Goal: Task Accomplishment & Management: Use online tool/utility

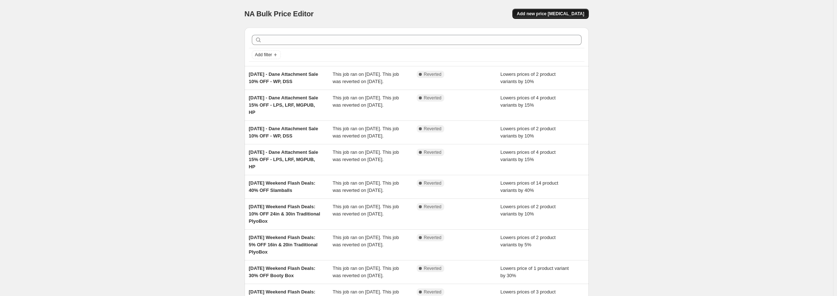
click at [559, 12] on span "Add new price [MEDICAL_DATA]" at bounding box center [550, 14] width 67 height 6
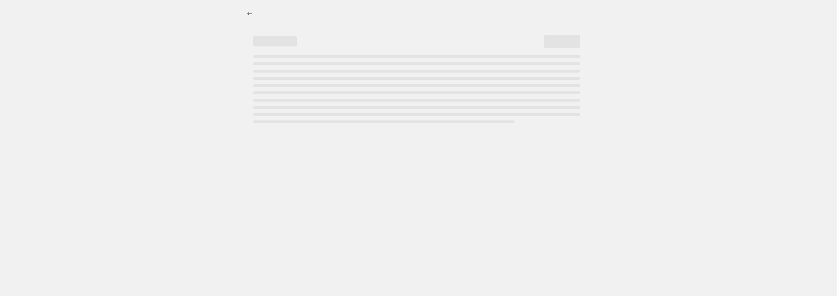
select select "percentage"
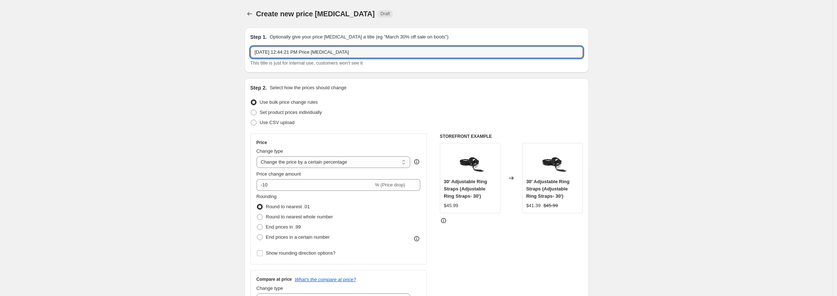
drag, startPoint x: 374, startPoint y: 53, endPoint x: 122, endPoint y: 45, distance: 251.9
paste input "ust 13, 2025 Segmented Email Promo 10% OFF Dane 1 & 2, Walrus, & Savage Plates …"
type input "[DATE] Segmented Email Promo 10% OFF Dane 1 & 2, Walrus, & Savage Plates Sets"
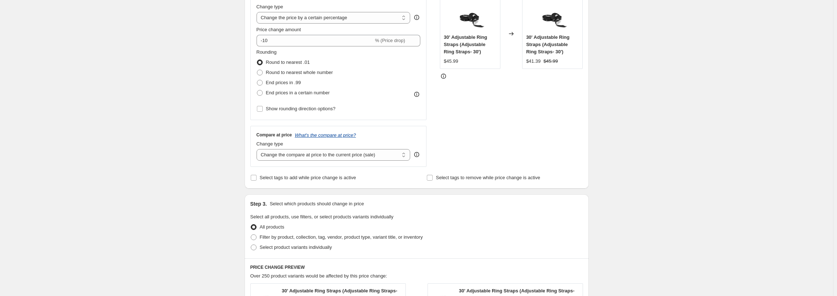
scroll to position [151, 0]
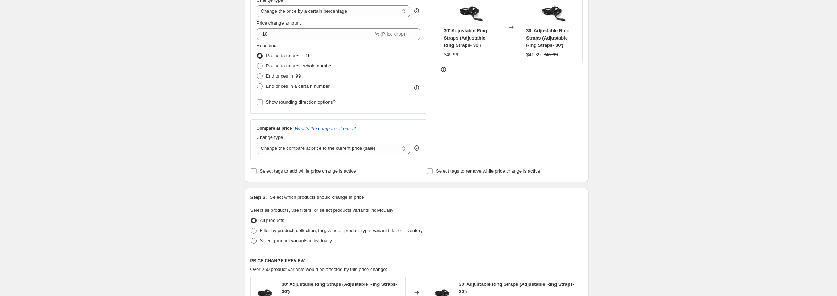
click at [256, 242] on span at bounding box center [254, 241] width 6 height 6
click at [251, 238] on input "Select product variants individually" at bounding box center [251, 238] width 0 height 0
radio input "true"
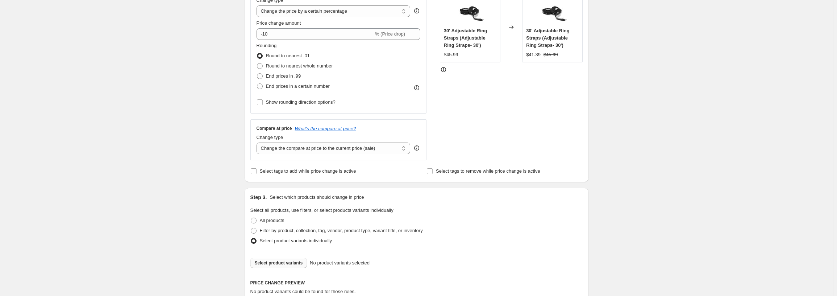
click at [282, 266] on button "Select product variants" at bounding box center [278, 263] width 57 height 10
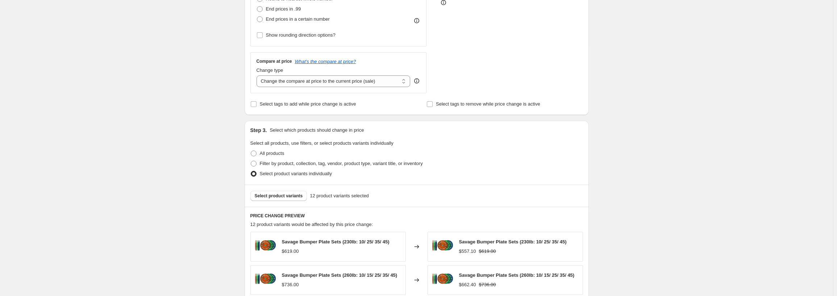
scroll to position [398, 0]
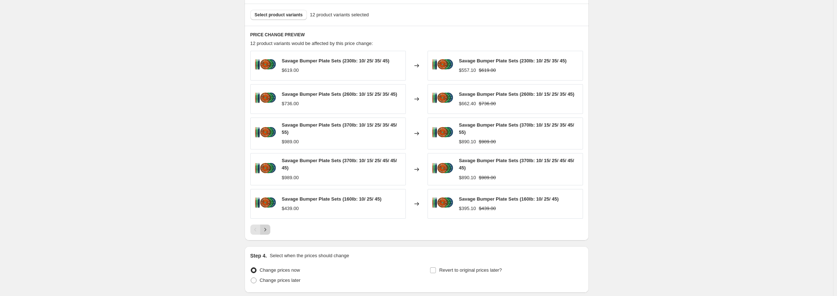
click at [269, 231] on icon "Next" at bounding box center [265, 229] width 7 height 7
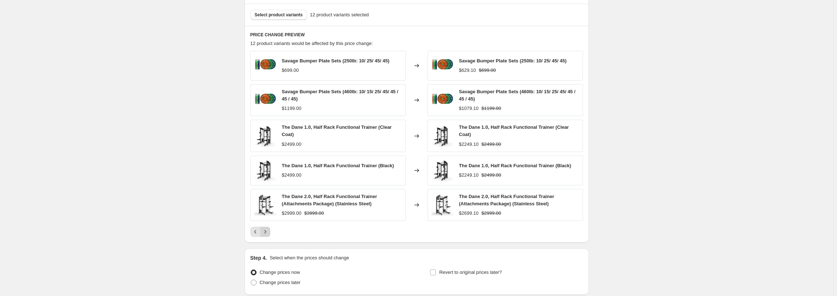
click at [269, 230] on icon "Next" at bounding box center [265, 231] width 7 height 7
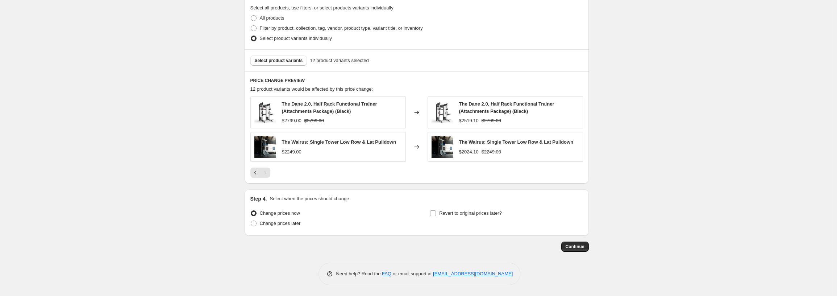
scroll to position [353, 0]
click at [292, 226] on span "Change prices later" at bounding box center [280, 222] width 41 height 5
click at [251, 221] on input "Change prices later" at bounding box center [251, 220] width 0 height 0
radio input "true"
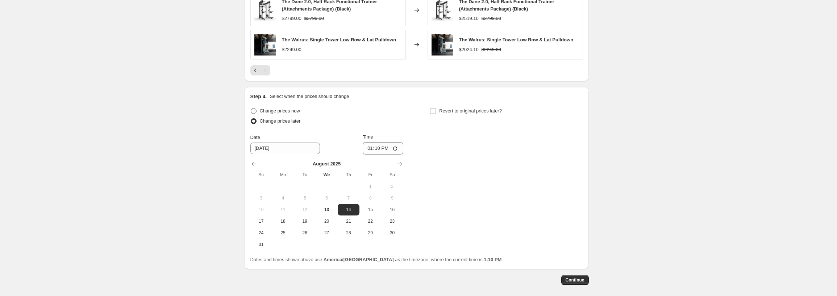
scroll to position [462, 0]
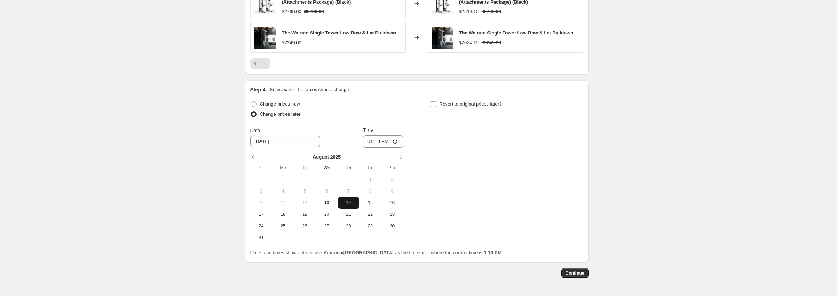
click at [354, 203] on span "14" at bounding box center [349, 203] width 16 height 6
click at [370, 143] on input "13:10" at bounding box center [383, 141] width 41 height 12
type input "05:00"
click at [436, 103] on input "Revert to original prices later?" at bounding box center [433, 104] width 6 height 6
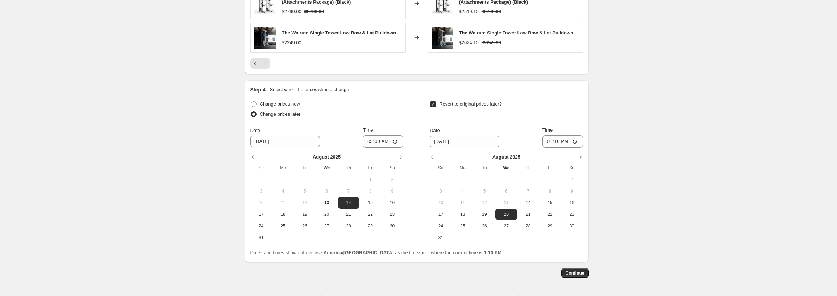
click at [436, 103] on input "Revert to original prices later?" at bounding box center [433, 104] width 6 height 6
checkbox input "false"
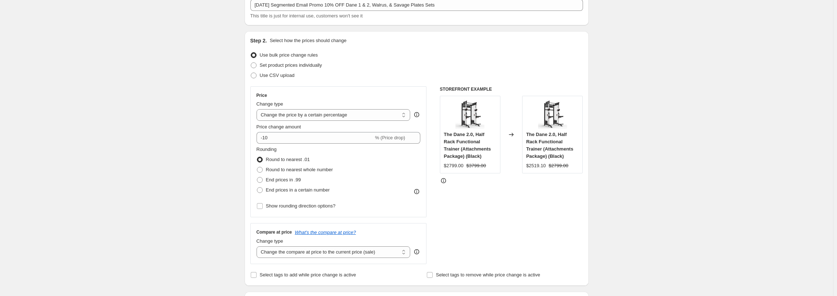
scroll to position [0, 0]
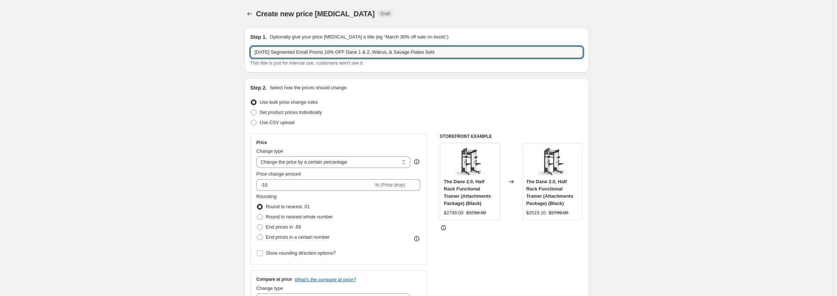
drag, startPoint x: 480, startPoint y: 54, endPoint x: 199, endPoint y: 42, distance: 281.4
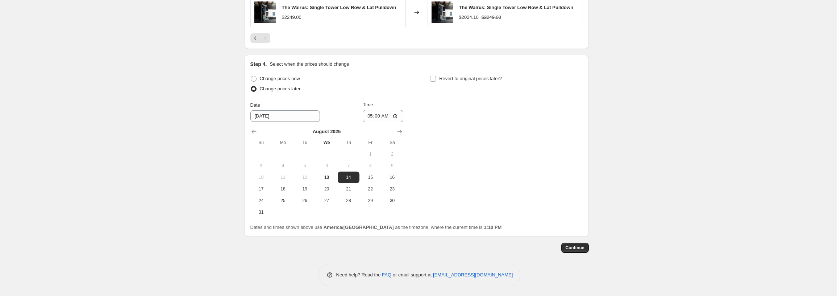
scroll to position [489, 0]
click at [587, 249] on button "Continue" at bounding box center [575, 246] width 28 height 10
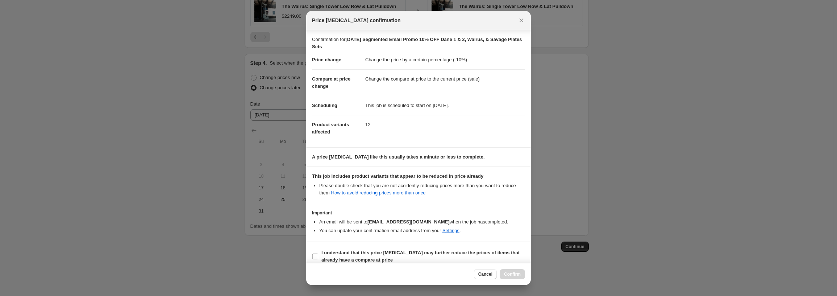
scroll to position [8, 0]
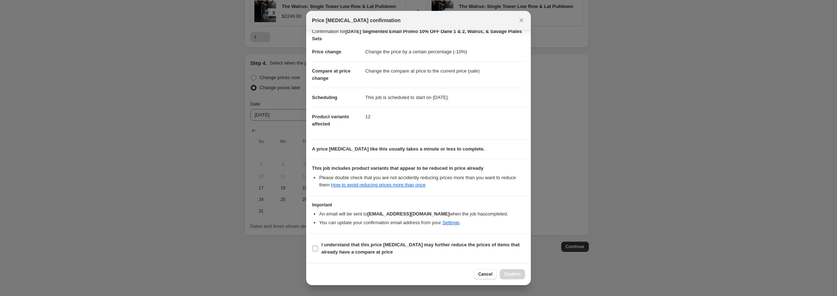
click at [318, 245] on span ":r24:" at bounding box center [315, 248] width 7 height 7
click at [318, 245] on input "I understand that this price [MEDICAL_DATA] may further reduce the prices of it…" at bounding box center [315, 248] width 6 height 6
checkbox input "true"
click at [511, 269] on button "Confirm" at bounding box center [512, 274] width 25 height 10
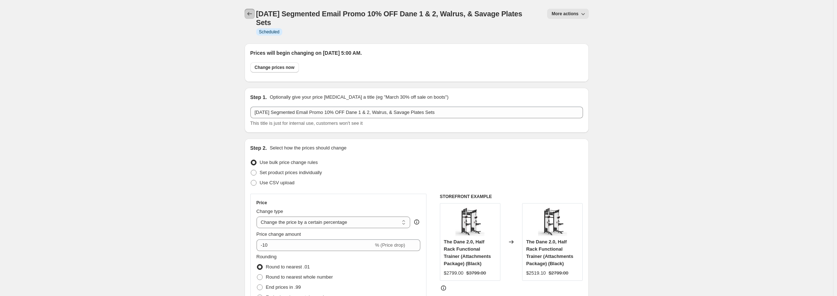
click at [253, 13] on icon "Price change jobs" at bounding box center [249, 13] width 7 height 7
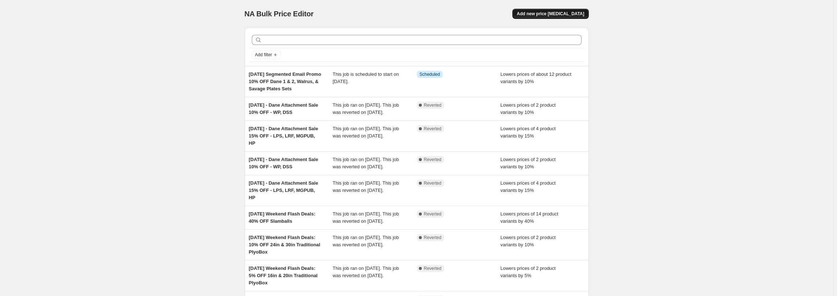
click at [536, 9] on button "Add new price [MEDICAL_DATA]" at bounding box center [550, 14] width 76 height 10
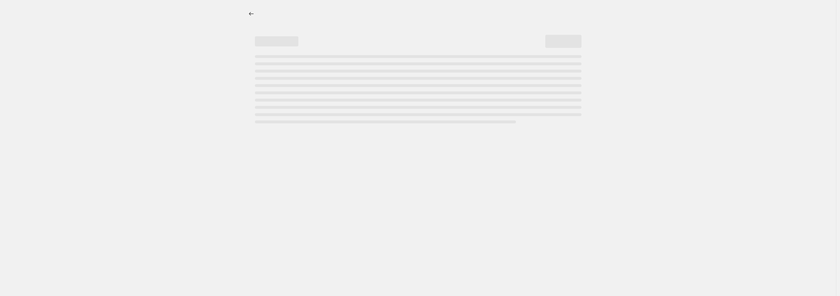
select select "percentage"
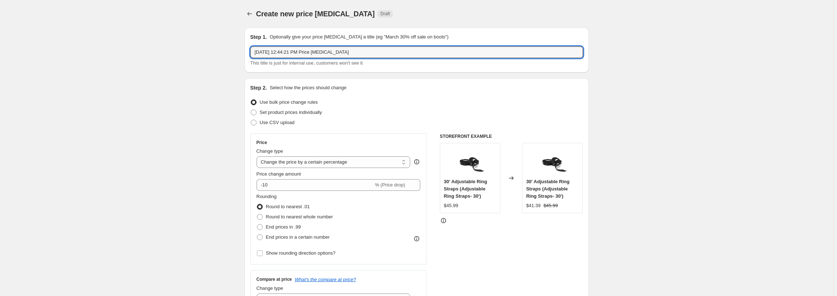
drag, startPoint x: 369, startPoint y: 53, endPoint x: 111, endPoint y: 47, distance: 258.0
paste input "ust 13, 2025 Segmented Email Promo 10% OFF Dane 1 & 2, Walrus, & Savage Plates …"
click at [347, 54] on input "[DATE] Segmented Email Promo 10% OFF Dane 1 & 2, Walrus, & Savage Plates Sets" at bounding box center [416, 52] width 333 height 12
type input "[DATE] Segmented Email Promo 30% OFF Black Bumper Plates Sets"
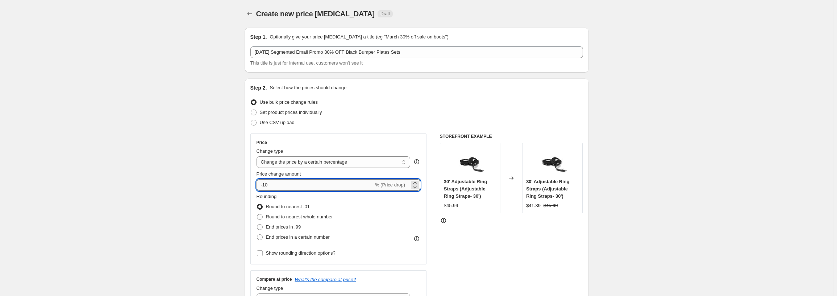
click at [267, 183] on input "-10" at bounding box center [314, 185] width 117 height 12
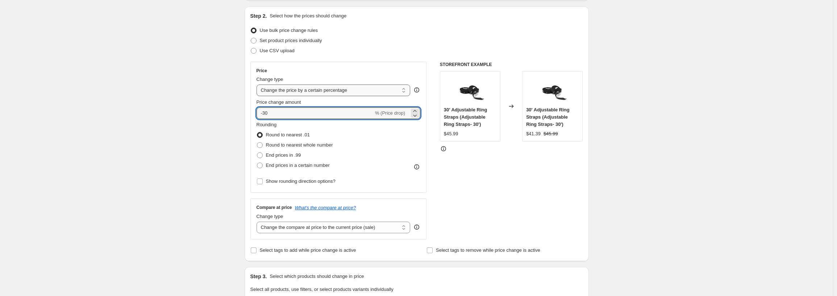
scroll to position [72, 0]
type input "-30"
click at [149, 184] on div "Create new price [MEDICAL_DATA]. This page is ready Create new price [MEDICAL_D…" at bounding box center [416, 296] width 833 height 736
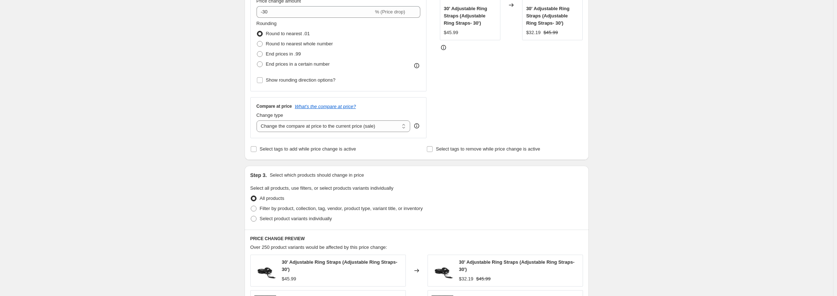
scroll to position [181, 0]
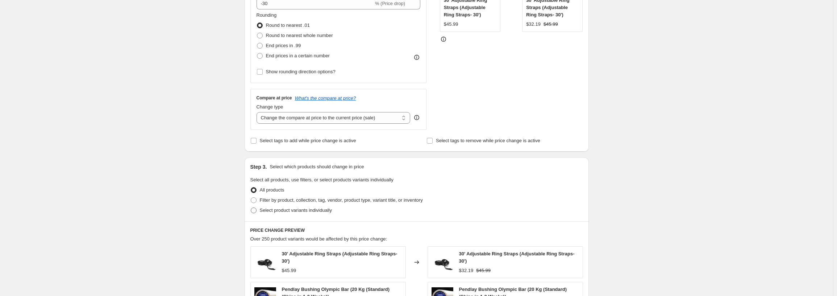
click at [267, 213] on span "Select product variants individually" at bounding box center [296, 209] width 72 height 5
click at [251, 208] on input "Select product variants individually" at bounding box center [251, 207] width 0 height 0
radio input "true"
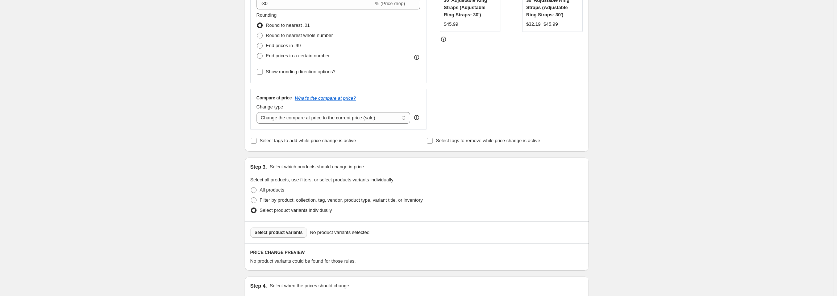
click at [296, 232] on span "Select product variants" at bounding box center [279, 232] width 48 height 6
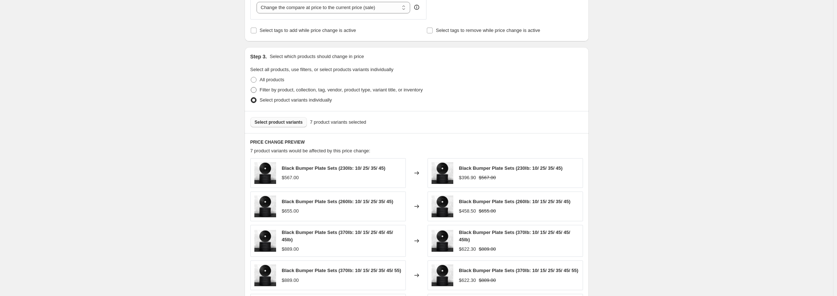
scroll to position [456, 0]
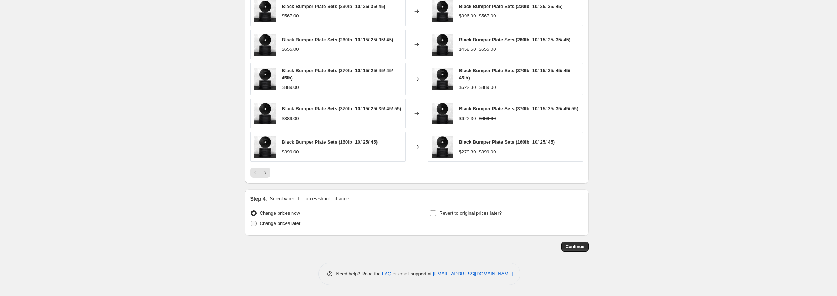
click at [292, 221] on span "Change prices later" at bounding box center [280, 222] width 41 height 5
click at [251, 221] on input "Change prices later" at bounding box center [251, 220] width 0 height 0
radio input "true"
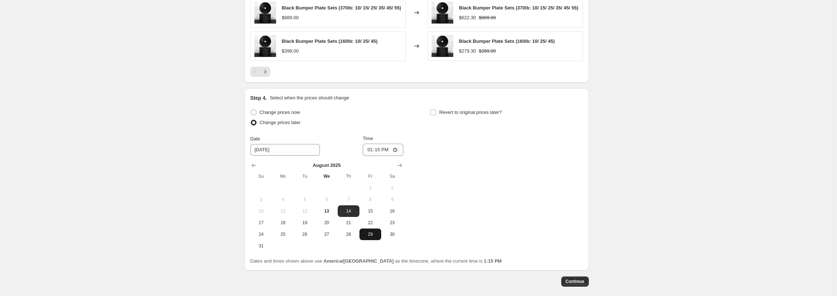
scroll to position [564, 0]
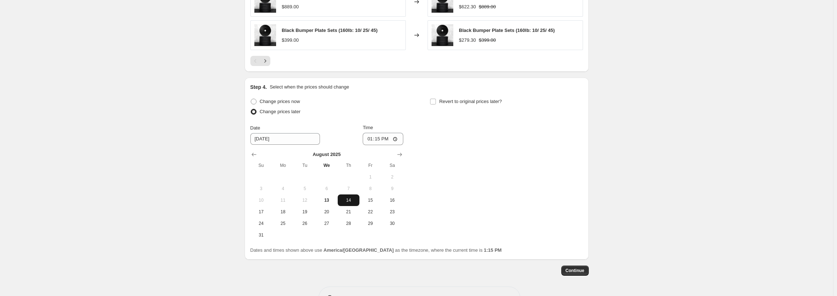
click at [352, 200] on span "14" at bounding box center [349, 200] width 16 height 6
click at [371, 144] on input "13:15" at bounding box center [383, 139] width 41 height 12
type input "05:00"
click at [449, 140] on div "Change prices now Change prices later Date [DATE] Time 05:00 [DATE] Su Mo Tu We…" at bounding box center [416, 168] width 333 height 144
click at [575, 272] on span "Continue" at bounding box center [574, 270] width 19 height 6
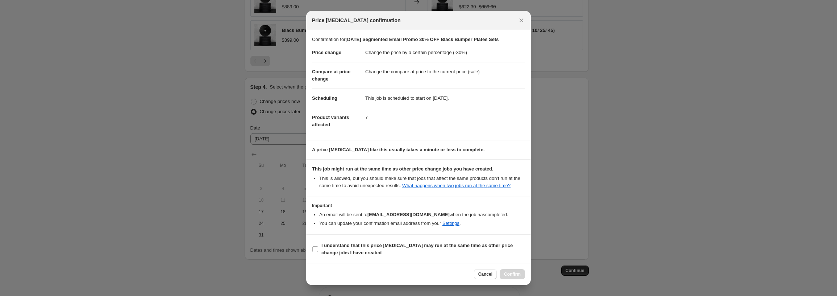
scroll to position [1, 0]
click at [353, 244] on b "I understand that this price [MEDICAL_DATA] may run at the same time as other p…" at bounding box center [416, 248] width 191 height 13
click at [318, 245] on input "I understand that this price [MEDICAL_DATA] may run at the same time as other p…" at bounding box center [315, 248] width 6 height 6
checkbox input "true"
click at [515, 271] on button "Confirm" at bounding box center [512, 274] width 25 height 10
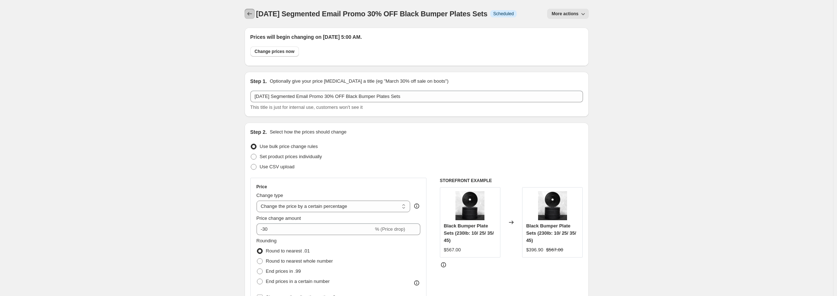
click at [249, 16] on icon "Price change jobs" at bounding box center [249, 13] width 7 height 7
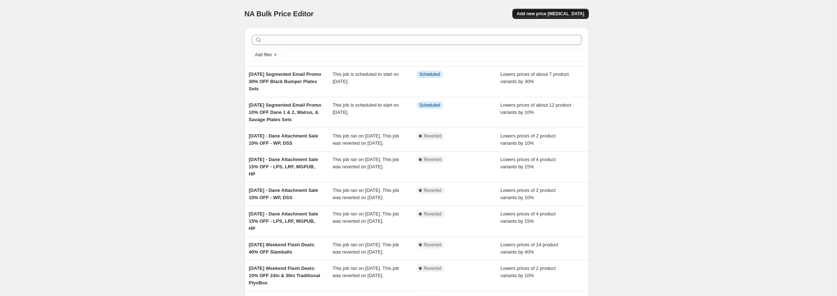
click at [551, 13] on span "Add new price [MEDICAL_DATA]" at bounding box center [550, 14] width 67 height 6
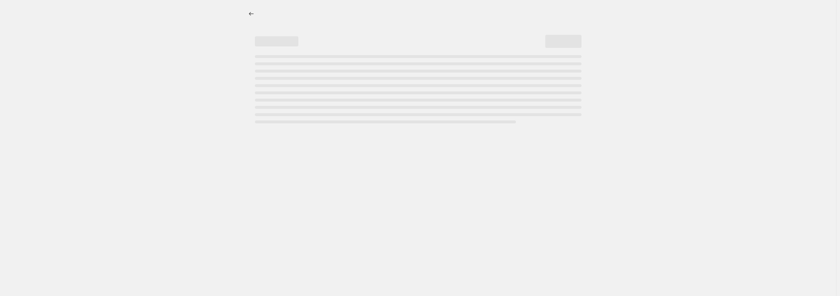
select select "percentage"
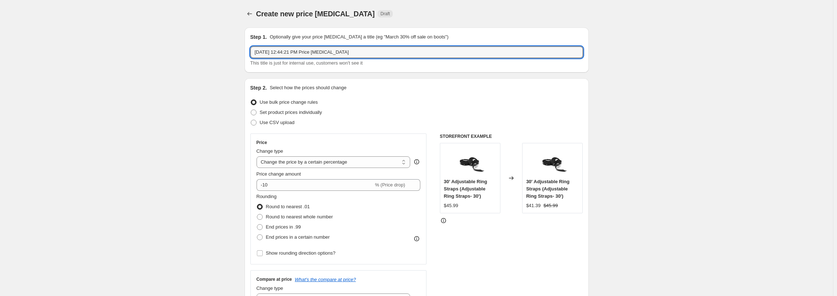
drag, startPoint x: 358, startPoint y: 53, endPoint x: 164, endPoint y: 46, distance: 194.3
paste input "ust 13, 2025 Segmented Email Promo 10% OFF Dane 1 & 2, Walrus, & Savage Plates …"
click at [349, 53] on input "[DATE] Segmented Email Promo 10% OFF Dane 1 & 2, Walrus, & Savage Plates Sets" at bounding box center [416, 52] width 333 height 12
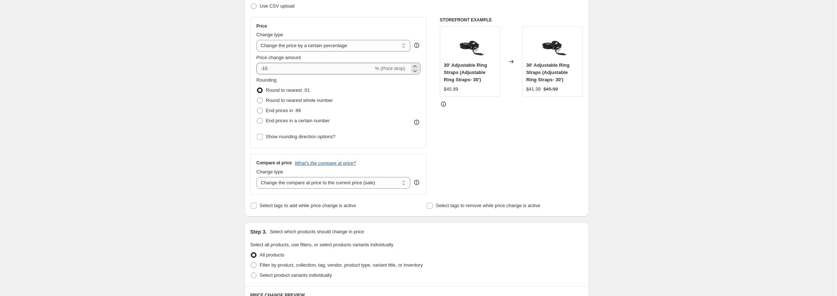
scroll to position [72, 0]
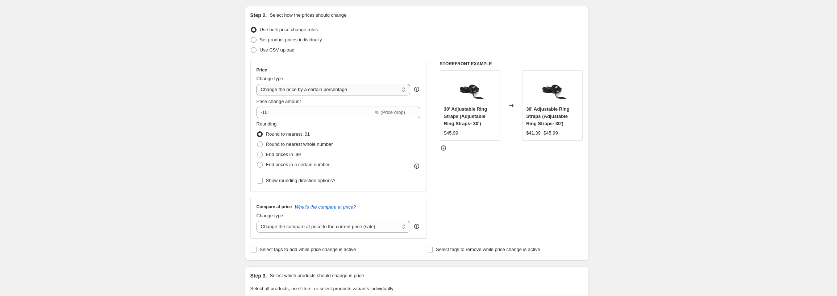
type input "[DATE] Segmented Email Promo $100 OFF Mammoth Belt Squat with Free Belt"
click at [317, 85] on select "Change the price to a certain amount Change the price by a certain amount Chang…" at bounding box center [333, 90] width 154 height 12
select select "by"
click at [258, 84] on select "Change the price to a certain amount Change the price by a certain amount Chang…" at bounding box center [333, 90] width 154 height 12
click at [274, 110] on input "-10.00" at bounding box center [322, 113] width 113 height 12
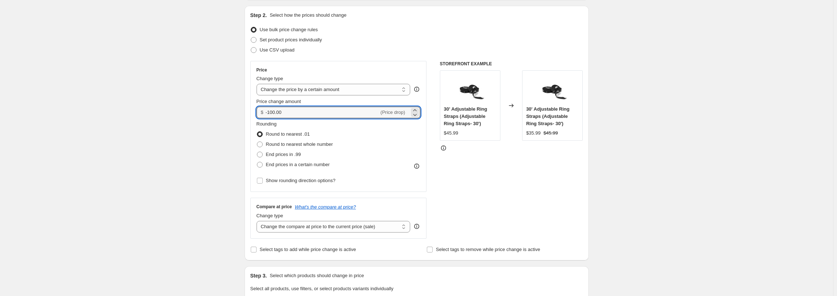
type input "-100.00"
click at [699, 129] on div "Create new price [MEDICAL_DATA]. This page is ready Create new price [MEDICAL_D…" at bounding box center [416, 296] width 833 height 736
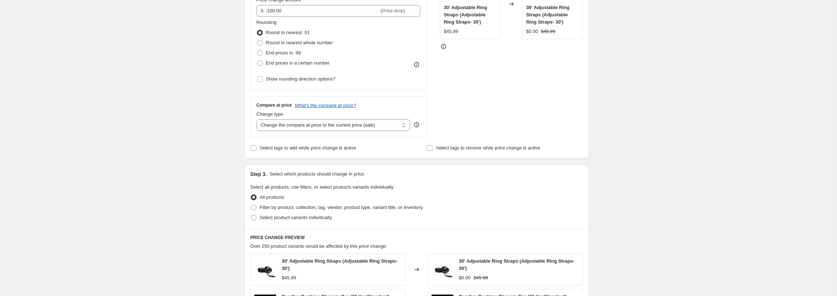
scroll to position [181, 0]
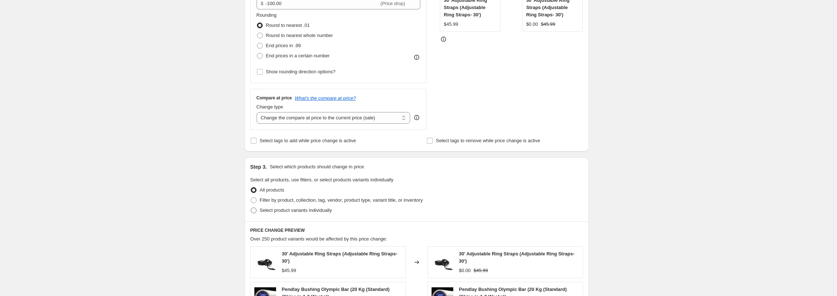
click at [284, 212] on span "Select product variants individually" at bounding box center [296, 209] width 72 height 5
click at [251, 208] on input "Select product variants individually" at bounding box center [251, 207] width 0 height 0
radio input "true"
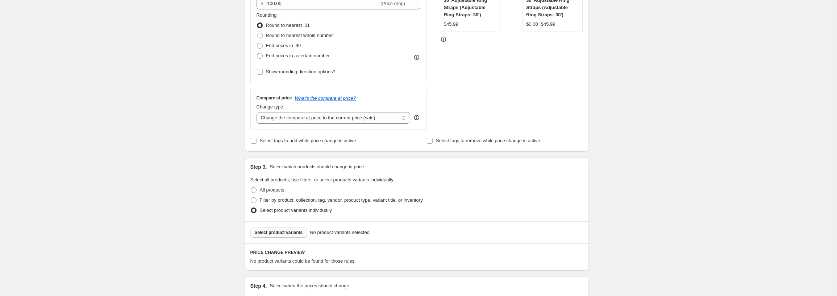
click at [285, 233] on span "Select product variants" at bounding box center [279, 232] width 48 height 6
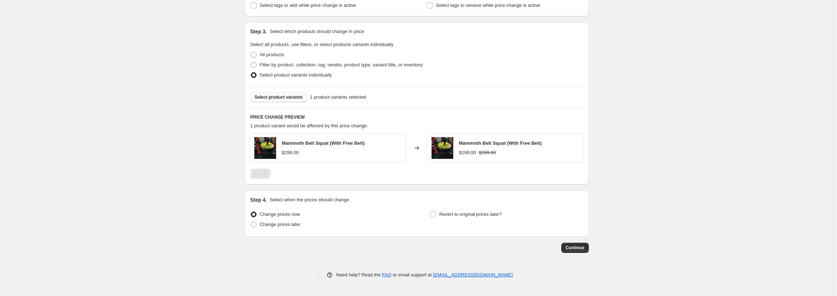
scroll to position [318, 0]
click at [291, 224] on span "Change prices later" at bounding box center [280, 222] width 41 height 5
click at [251, 221] on input "Change prices later" at bounding box center [251, 220] width 0 height 0
radio input "true"
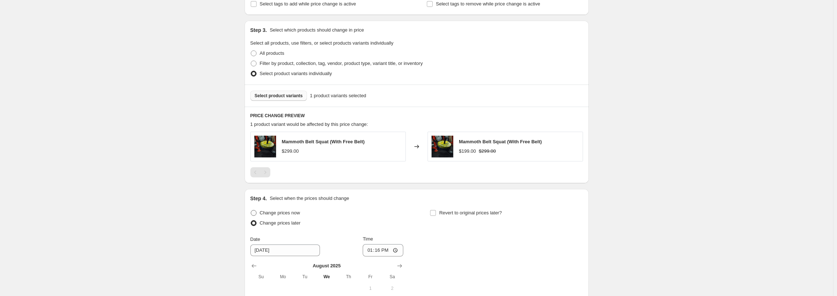
click at [293, 217] on label "Change prices now" at bounding box center [275, 213] width 50 height 10
click at [251, 210] on input "Change prices now" at bounding box center [251, 210] width 0 height 0
radio input "true"
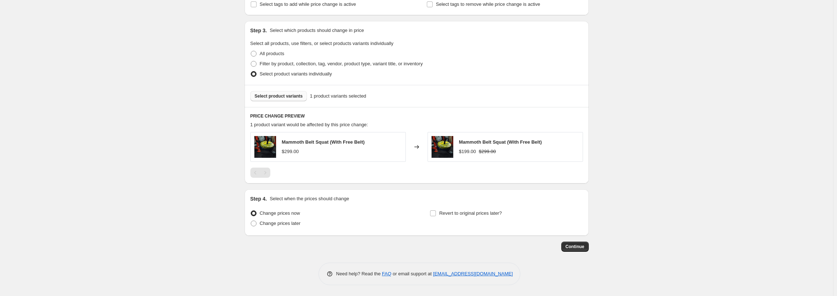
click at [303, 225] on div "Change prices later" at bounding box center [326, 223] width 153 height 10
click at [297, 224] on span "Change prices later" at bounding box center [280, 222] width 41 height 5
click at [251, 221] on input "Change prices later" at bounding box center [251, 220] width 0 height 0
radio input "true"
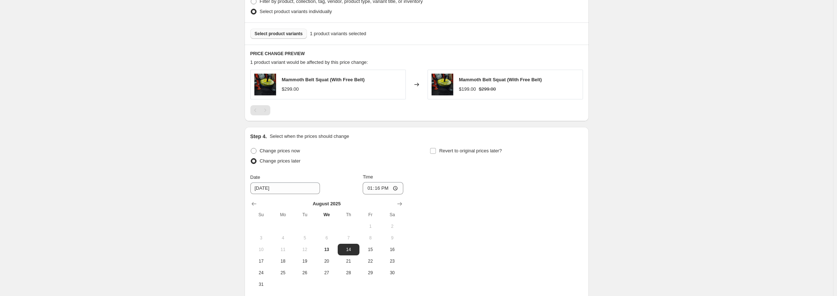
scroll to position [390, 0]
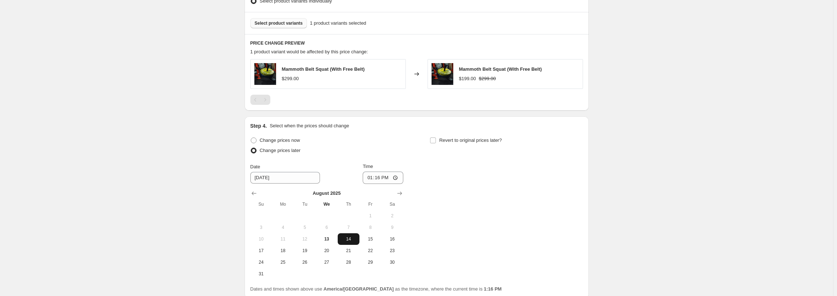
click at [354, 235] on button "14" at bounding box center [349, 239] width 22 height 12
click at [373, 179] on input "13:16" at bounding box center [383, 177] width 41 height 12
type input "05:00"
drag, startPoint x: 439, startPoint y: 141, endPoint x: 555, endPoint y: 175, distance: 121.0
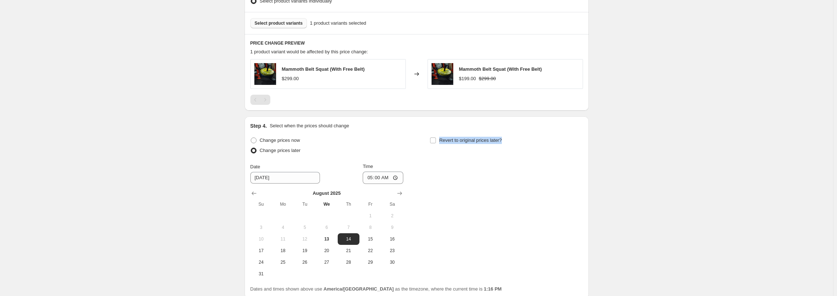
click at [521, 173] on div "Change prices now Change prices later Date [DATE] Time 05:00 [DATE] Su Mo Tu We…" at bounding box center [416, 207] width 333 height 144
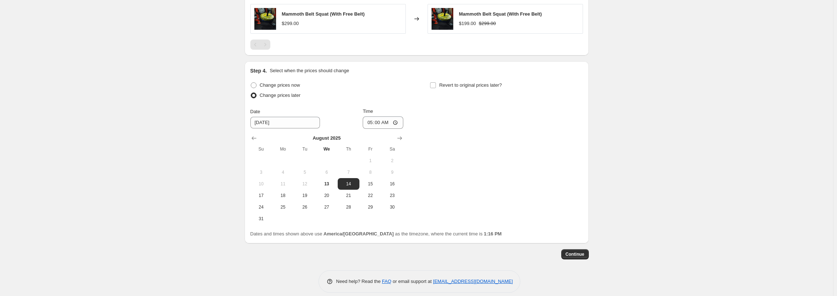
scroll to position [453, 0]
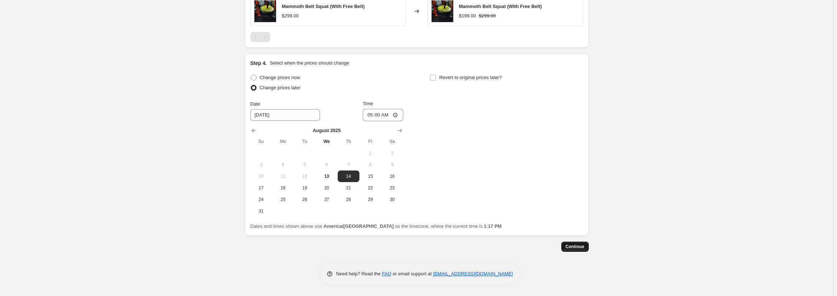
click at [576, 245] on span "Continue" at bounding box center [574, 246] width 19 height 6
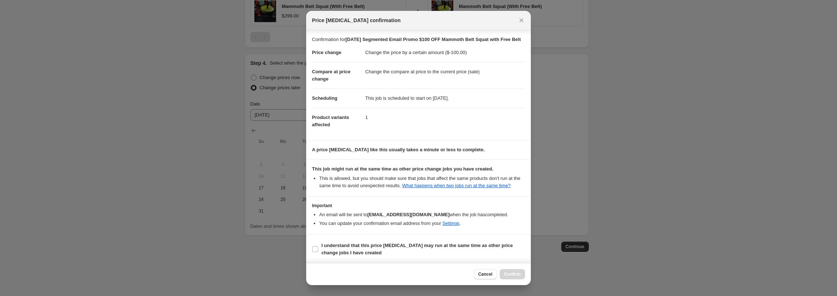
scroll to position [8, 0]
click at [374, 247] on span "I understand that this price [MEDICAL_DATA] may run at the same time as other p…" at bounding box center [423, 248] width 204 height 14
click at [318, 247] on input "I understand that this price [MEDICAL_DATA] may run at the same time as other p…" at bounding box center [315, 248] width 6 height 6
checkbox input "true"
click at [512, 272] on span "Confirm" at bounding box center [512, 274] width 17 height 6
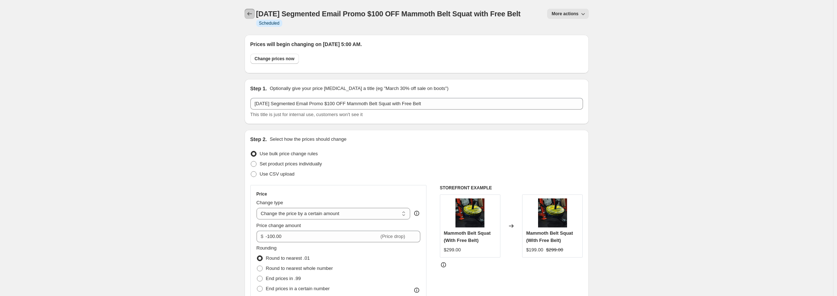
click at [250, 13] on icon "Price change jobs" at bounding box center [249, 13] width 7 height 7
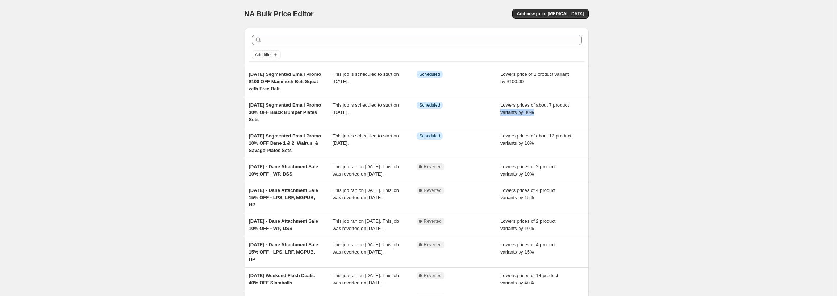
click at [644, 116] on div "NA Bulk Price Editor. This page is ready NA Bulk Price Editor Add new price [ME…" at bounding box center [416, 212] width 833 height 424
click at [643, 116] on div "NA Bulk Price Editor. This page is ready NA Bulk Price Editor Add new price [ME…" at bounding box center [416, 212] width 833 height 424
